Goal: Task Accomplishment & Management: Complete application form

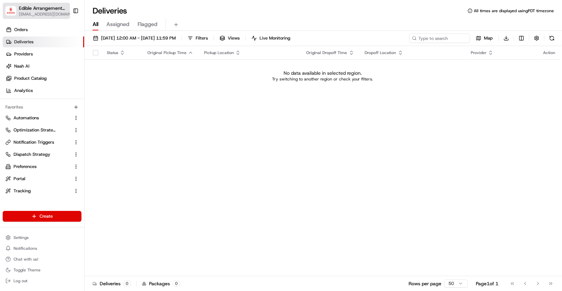
click at [57, 15] on span "[EMAIL_ADDRESS][DOMAIN_NAME]" at bounding box center [46, 13] width 55 height 5
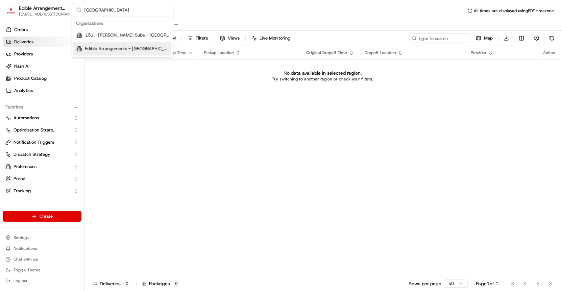
type input "syracuse"
click at [134, 48] on span "Edible Arrangements - [GEOGRAPHIC_DATA], [GEOGRAPHIC_DATA]" at bounding box center [127, 49] width 84 height 6
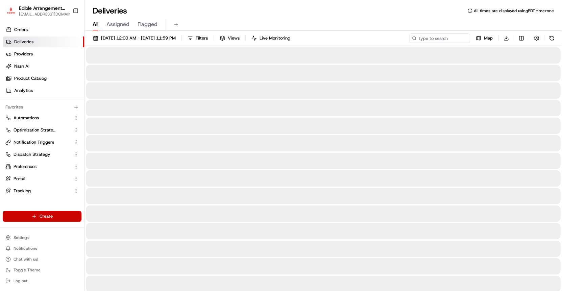
click at [59, 216] on html "Edible Arrangements - Syracuse, NY aleena@usenash.com Toggle Sidebar Orders Del…" at bounding box center [281, 145] width 562 height 291
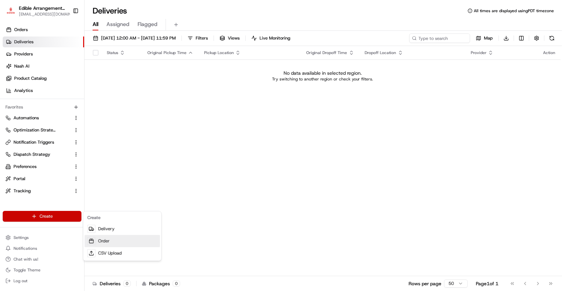
click at [89, 239] on icon at bounding box center [91, 240] width 5 height 5
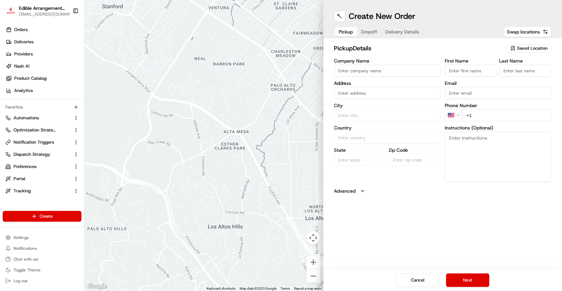
click at [345, 73] on input "Company Name" at bounding box center [387, 71] width 107 height 12
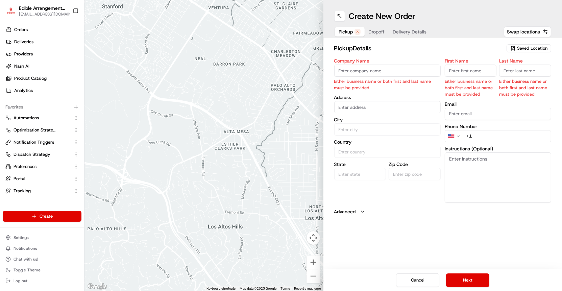
click at [519, 47] on span "Saved Location" at bounding box center [532, 48] width 30 height 6
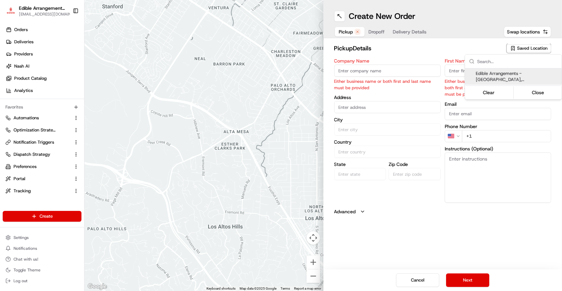
click at [502, 78] on span "Edible Arrangements - Syracuse, NY (NY860)" at bounding box center [517, 77] width 83 height 12
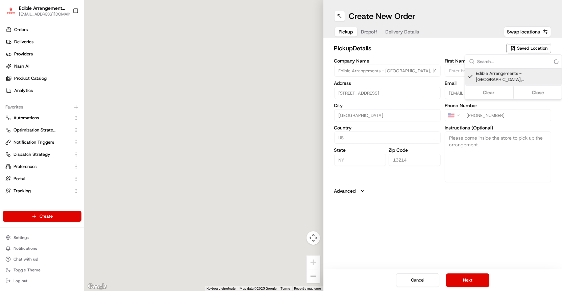
type input "Edible Arrangements - [GEOGRAPHIC_DATA], [GEOGRAPHIC_DATA]"
type input "[STREET_ADDRESS]"
type input "Syracuse"
type input "US"
type input "NY"
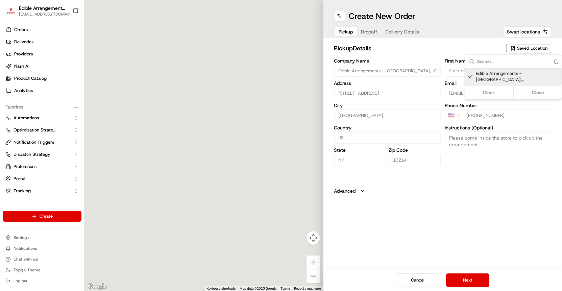
type input "13214"
type input "NY860@edible.store"
type input "+1 315 449 4438"
type textarea "Please come inside the store to pick up the arrangement."
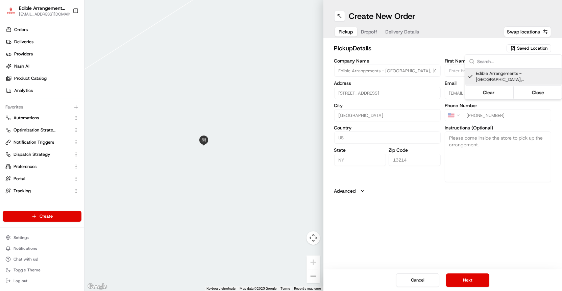
click at [464, 279] on html "Edible Arrangements - Syracuse, NY aleena@usenash.com Toggle Sidebar Orders Del…" at bounding box center [281, 145] width 562 height 291
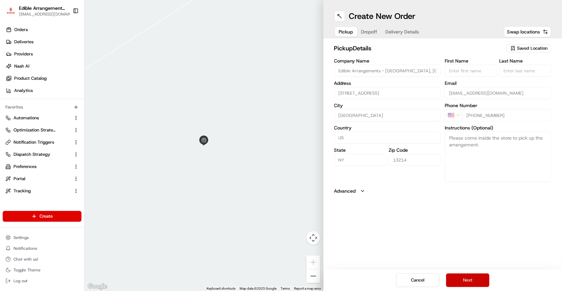
click at [465, 275] on button "Next" at bounding box center [467, 281] width 43 height 14
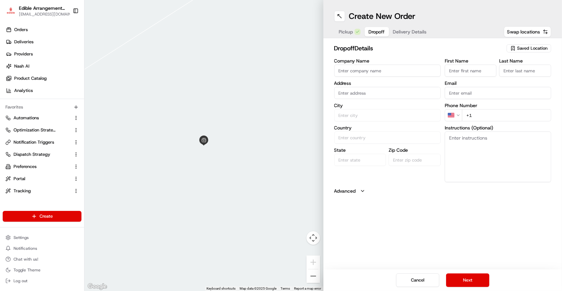
click at [461, 67] on input "First Name" at bounding box center [471, 71] width 52 height 12
type input "Aleena"
click at [513, 65] on input "Last Name" at bounding box center [526, 71] width 52 height 12
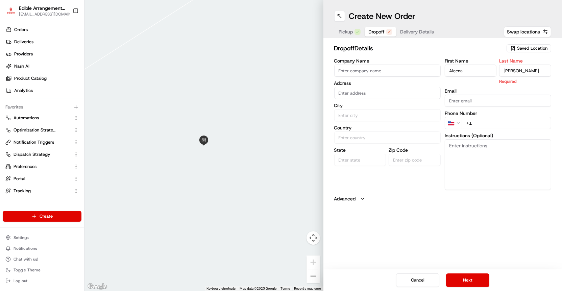
type input "Shabbir"
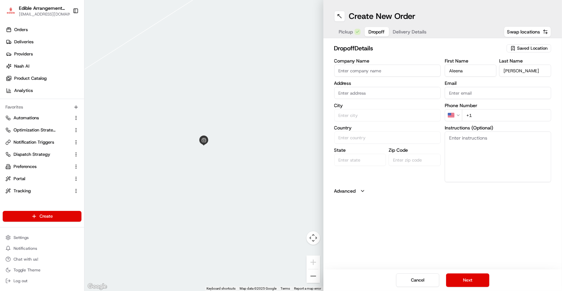
click at [431, 71] on input "Company Name" at bounding box center [387, 71] width 107 height 12
click at [426, 93] on input "text" at bounding box center [387, 93] width 107 height 12
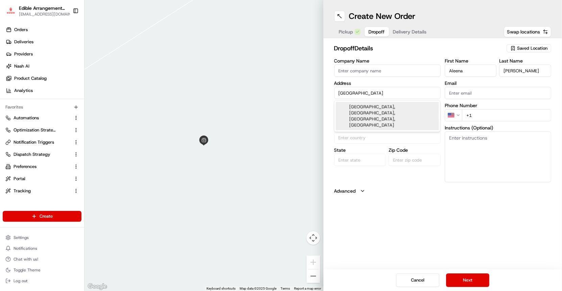
click at [397, 112] on div "Syracuse University Hall of Languages, University Place, Syracuse, NY" at bounding box center [387, 116] width 103 height 28
type input "Syracuse University Hall of Languages, University Pl, Syracuse, NY 13210, USA"
type input "Syracuse"
type input "United States"
type input "NY"
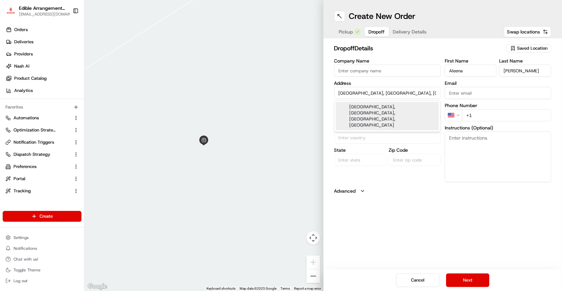
type input "13210"
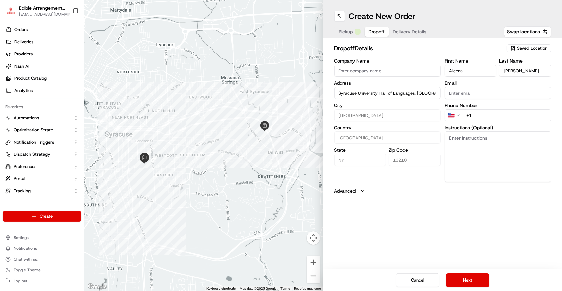
type input "Syracuse University Hall of Languages, University Pl, Syracuse, NY 13210, USA"
click at [499, 120] on input "+1" at bounding box center [506, 115] width 89 height 12
type input "+1 914 439 8898"
click at [471, 278] on button "Next" at bounding box center [467, 281] width 43 height 14
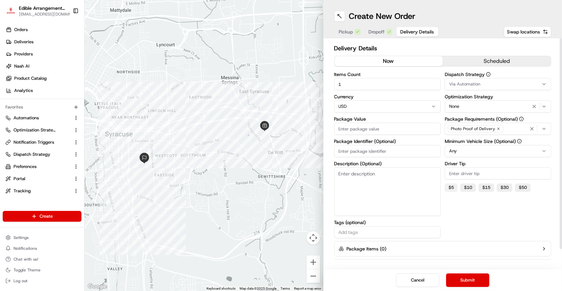
click at [455, 184] on button "$ 5" at bounding box center [451, 188] width 13 height 8
type input "5"
click at [458, 278] on button "Submit" at bounding box center [467, 281] width 43 height 14
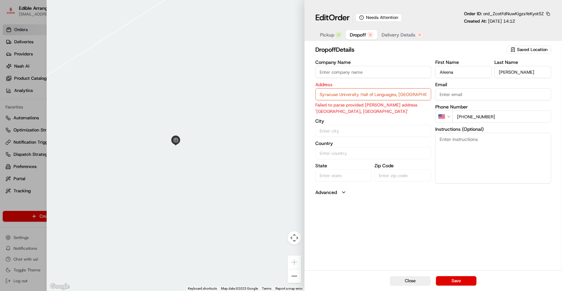
click at [366, 34] on span "Dropoff" at bounding box center [358, 34] width 16 height 7
click at [382, 97] on input "Syracuse University Hall of Languages, University Pl, Syracuse, NY 13210, USA" at bounding box center [374, 94] width 116 height 12
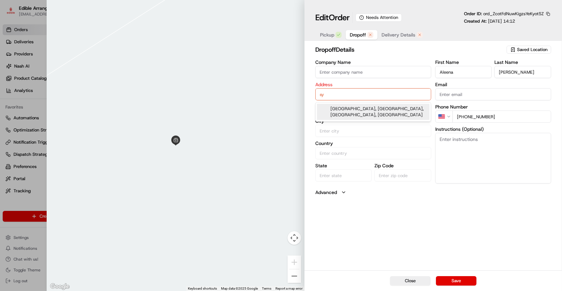
type input "s"
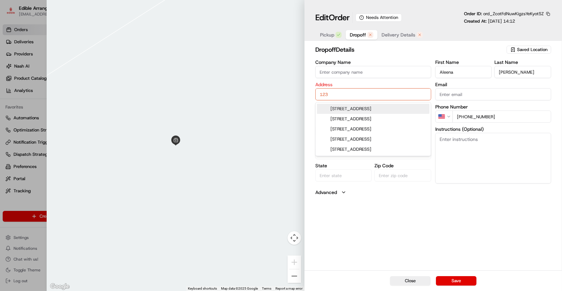
click at [388, 93] on input "123" at bounding box center [374, 94] width 116 height 12
paste input "15 Simon Dr, Syracuse, NY 13224"
click at [388, 107] on div "115 Simon Dr, Syracuse, NY 13224" at bounding box center [373, 109] width 113 height 10
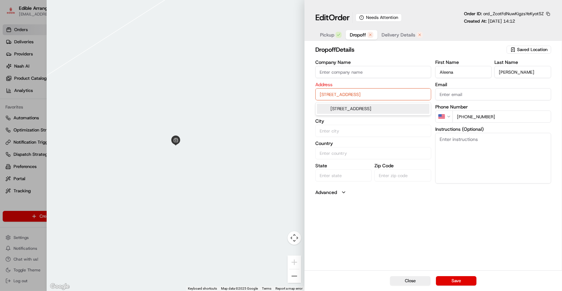
type input "[STREET_ADDRESS]"
type input "Syracuse"
type input "United States"
type input "NY"
type input "13224"
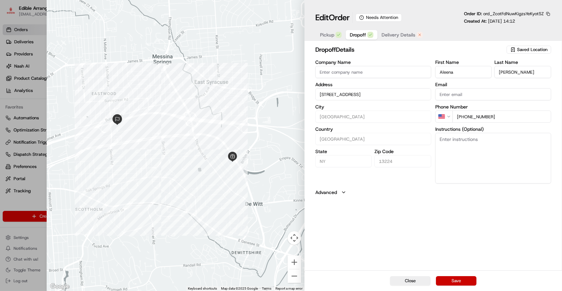
type input "[STREET_ADDRESS]"
click at [463, 278] on button "Save" at bounding box center [456, 280] width 41 height 9
click at [459, 276] on div "Close Save" at bounding box center [434, 281] width 258 height 21
click at [459, 282] on button "Save" at bounding box center [456, 280] width 41 height 9
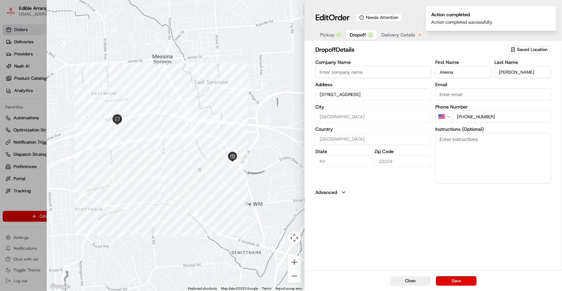
click at [401, 36] on span "Delivery Details" at bounding box center [399, 34] width 34 height 7
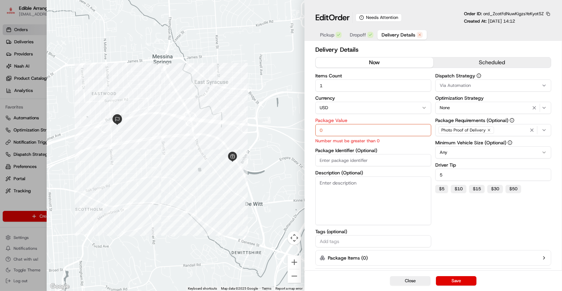
click at [362, 133] on input "0" at bounding box center [374, 130] width 116 height 12
type input "0"
click at [443, 279] on button "Save" at bounding box center [456, 280] width 41 height 9
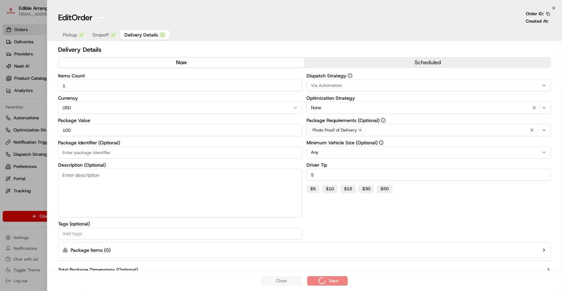
type input "0"
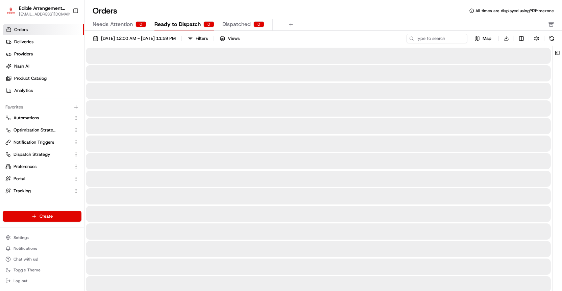
click at [192, 21] on span "Ready to Dispatch" at bounding box center [178, 24] width 46 height 8
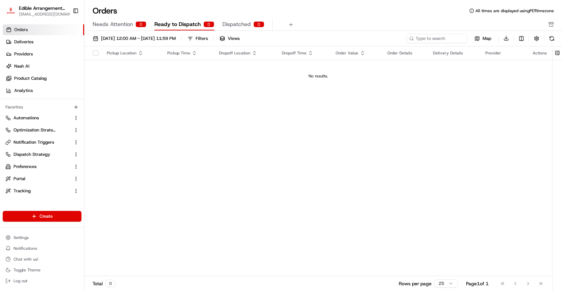
click at [223, 23] on span "Dispatched" at bounding box center [237, 24] width 28 height 8
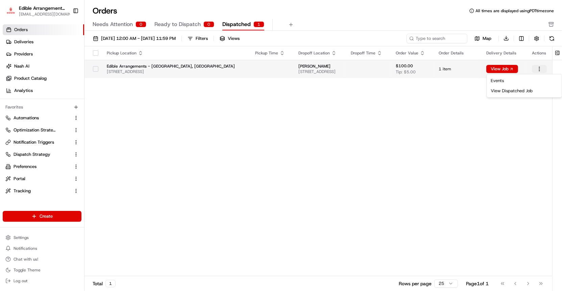
click at [542, 70] on html "Edible Arrangements - Syracuse, NY aleena@usenash.com Toggle Sidebar Orders Del…" at bounding box center [281, 145] width 562 height 291
click at [446, 67] on html "Edible Arrangements - Syracuse, NY aleena@usenash.com Toggle Sidebar Orders Del…" at bounding box center [281, 145] width 562 height 291
click at [541, 65] on html "Edible Arrangements - Syracuse, NY aleena@usenash.com Toggle Sidebar Orders Del…" at bounding box center [281, 145] width 562 height 291
click at [540, 73] on td at bounding box center [539, 69] width 26 height 18
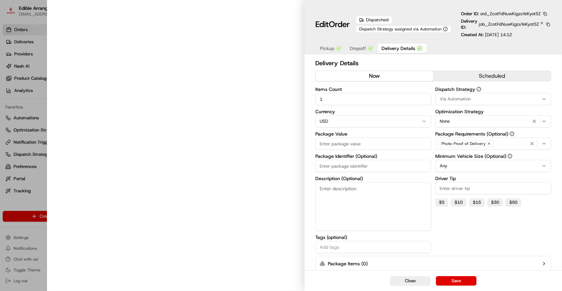
type input "100"
type input "5"
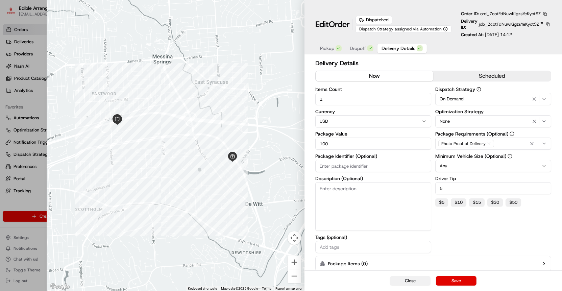
click at [422, 279] on button "Close" at bounding box center [410, 280] width 41 height 9
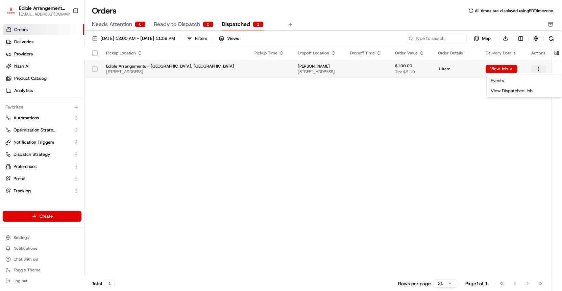
click at [541, 66] on html "Edible Arrangements - Syracuse, NY aleena@usenash.com Toggle Sidebar Orders Del…" at bounding box center [281, 145] width 562 height 291
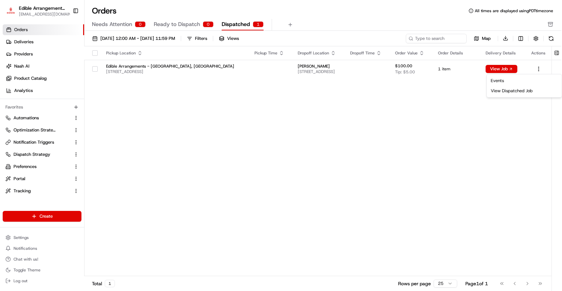
click at [46, 147] on html "Edible Arrangements - Syracuse, NY aleena@usenash.com Toggle Sidebar Orders Del…" at bounding box center [281, 145] width 562 height 291
click at [46, 152] on span "Dispatch Strategy" at bounding box center [32, 155] width 37 height 6
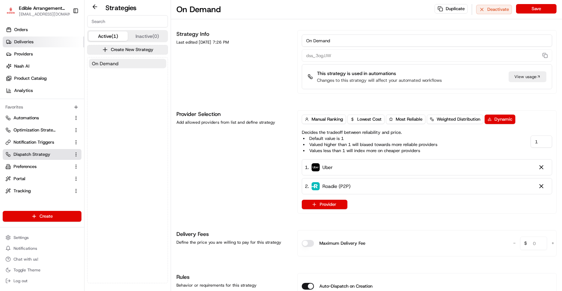
click at [54, 43] on link "Deliveries" at bounding box center [44, 42] width 82 height 11
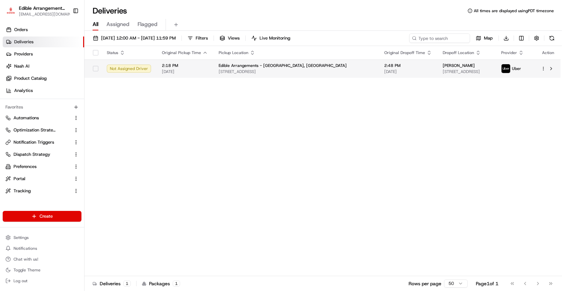
click at [543, 70] on html "Edible Arrangements - Syracuse, NY aleena@usenash.com Toggle Sidebar Orders Del…" at bounding box center [281, 145] width 562 height 291
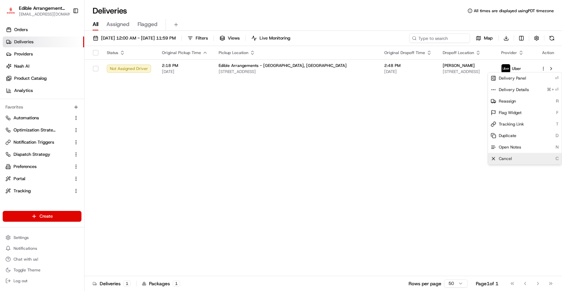
click at [510, 157] on span "Cancel" at bounding box center [505, 158] width 13 height 5
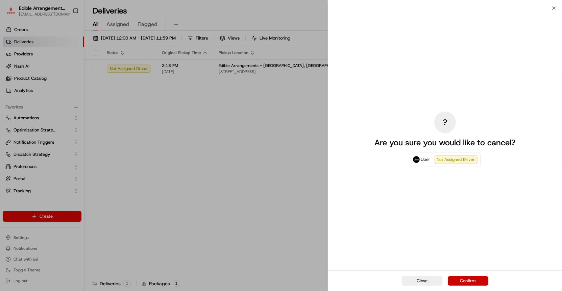
click at [473, 281] on button "Confirm" at bounding box center [468, 280] width 41 height 9
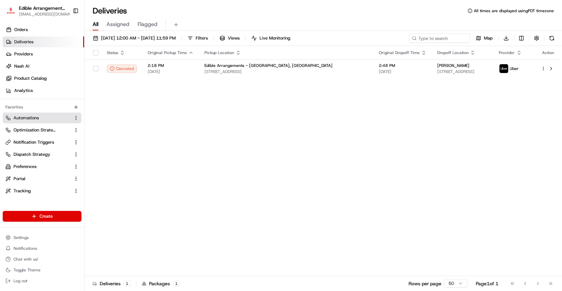
click at [47, 120] on link "Automations" at bounding box center [37, 118] width 65 height 6
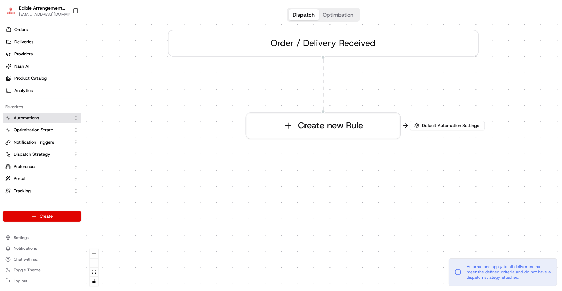
click at [332, 15] on button "Optimization" at bounding box center [338, 14] width 39 height 11
click at [303, 18] on button "Dispatch" at bounding box center [304, 14] width 30 height 11
click at [55, 120] on link "Automations" at bounding box center [37, 118] width 65 height 6
